Goal: Task Accomplishment & Management: Use online tool/utility

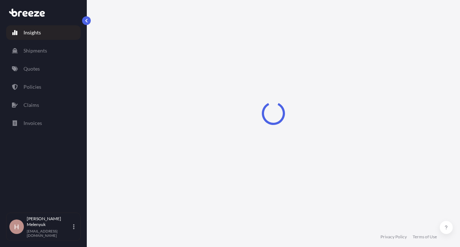
select select "2025"
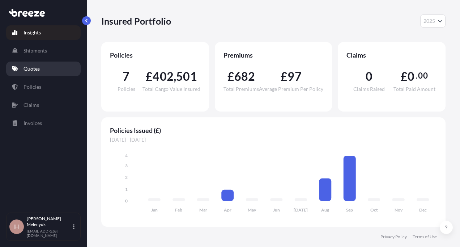
click at [24, 73] on link "Quotes" at bounding box center [43, 69] width 75 height 14
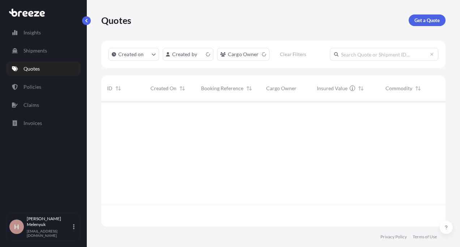
scroll to position [124, 339]
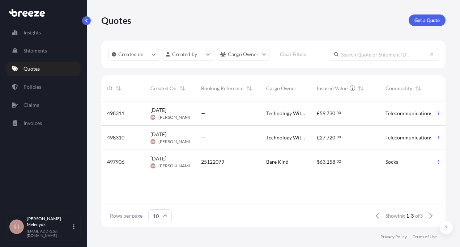
click at [253, 163] on div "25122079" at bounding box center [228, 161] width 54 height 7
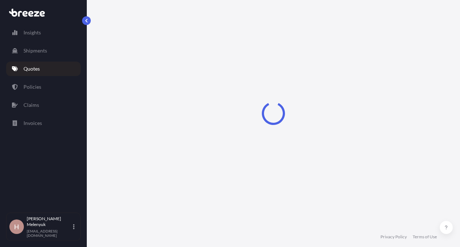
select select "Sea"
select select "Road"
select select "1"
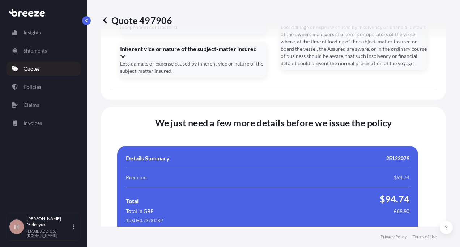
scroll to position [1479, 0]
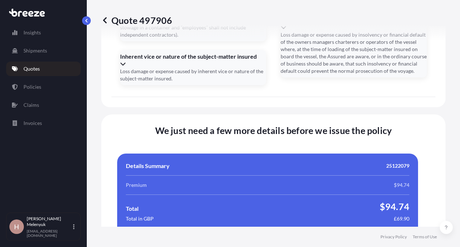
scroll to position [1487, 0]
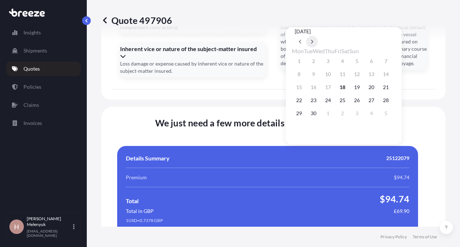
click at [314, 39] on icon at bounding box center [312, 41] width 3 height 4
click at [392, 102] on button "26" at bounding box center [386, 100] width 12 height 12
type input "[DATE]"
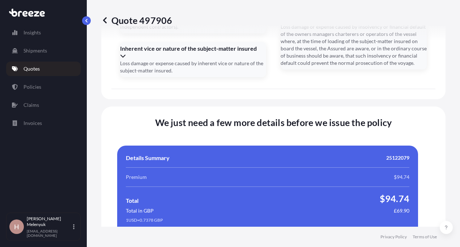
scroll to position [1509, 0]
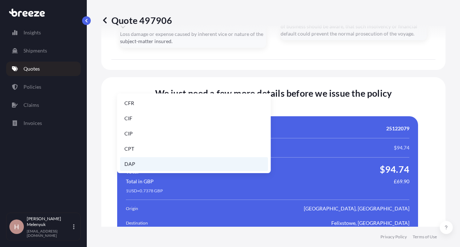
click at [149, 170] on li "DAP" at bounding box center [194, 164] width 148 height 14
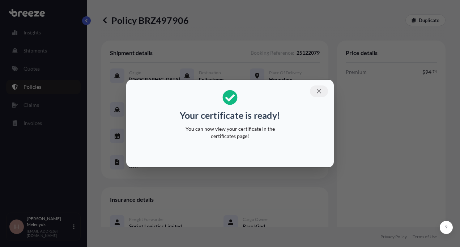
click at [316, 89] on icon "button" at bounding box center [319, 91] width 7 height 7
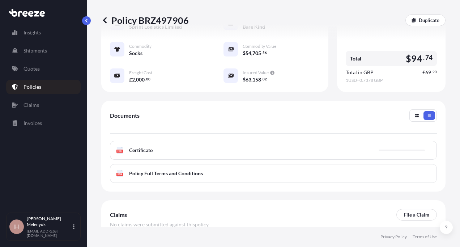
scroll to position [201, 0]
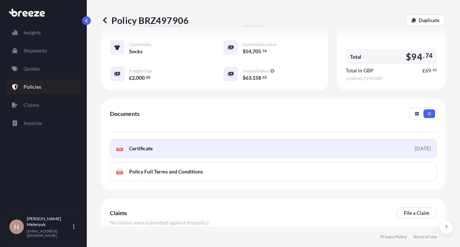
click at [415, 146] on div "[DATE]" at bounding box center [423, 148] width 16 height 7
